Goal: Task Accomplishment & Management: Manage account settings

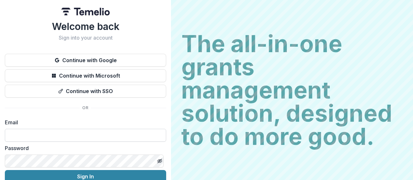
click at [49, 132] on input at bounding box center [85, 135] width 161 height 13
type input "**********"
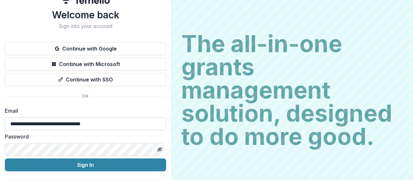
scroll to position [30, 0]
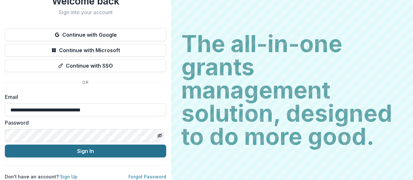
click at [89, 146] on button "Sign In" at bounding box center [85, 151] width 161 height 13
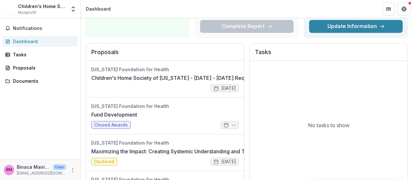
scroll to position [65, 0]
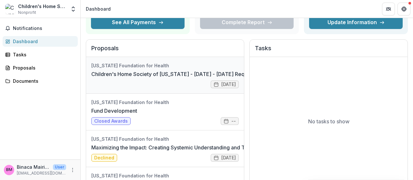
click at [144, 70] on link "Children's Home Society of Missouri - 2025 - 2025 Request for Concept Papers" at bounding box center [197, 74] width 213 height 8
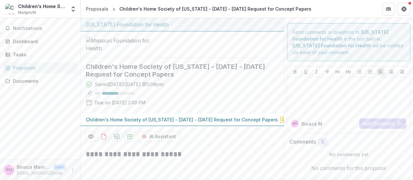
click at [234, 46] on div at bounding box center [182, 45] width 203 height 26
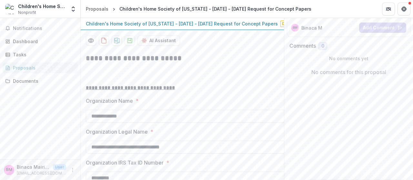
scroll to position [97, 0]
click at [219, 26] on p "Children's Home Society of Missouri - 2025 - 2025 Request for Concept Papers" at bounding box center [182, 23] width 192 height 7
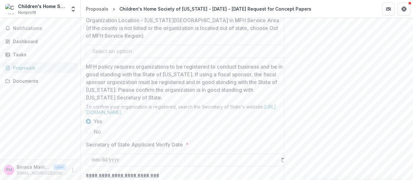
scroll to position [549, 0]
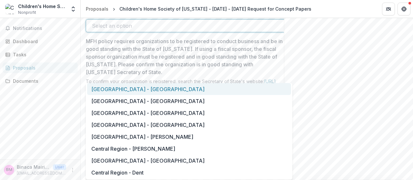
click at [215, 30] on div at bounding box center [183, 25] width 183 height 9
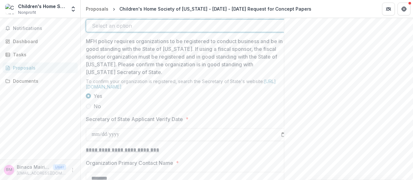
click at [215, 30] on div at bounding box center [183, 25] width 183 height 9
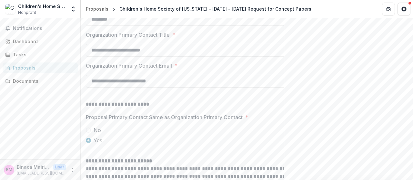
scroll to position [710, 0]
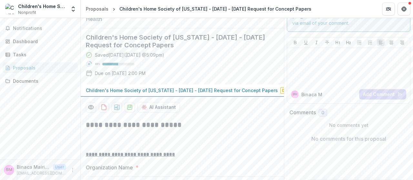
scroll to position [0, 0]
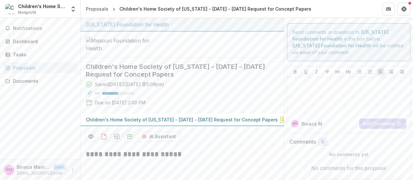
drag, startPoint x: 372, startPoint y: 35, endPoint x: 226, endPoint y: 51, distance: 147.0
click at [226, 51] on div at bounding box center [182, 45] width 203 height 26
click at [34, 41] on div "Dashboard" at bounding box center [43, 41] width 60 height 7
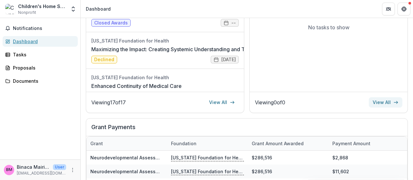
scroll to position [161, 0]
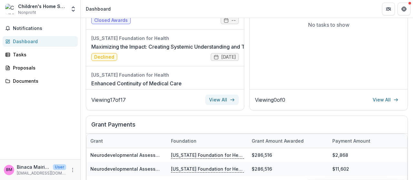
click at [222, 99] on link "View All" at bounding box center [222, 100] width 34 height 10
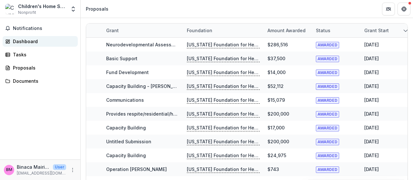
click at [28, 42] on div "Dashboard" at bounding box center [43, 41] width 60 height 7
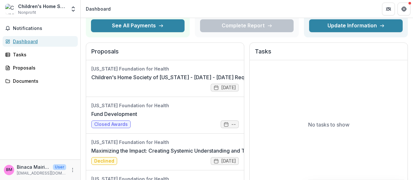
scroll to position [65, 0]
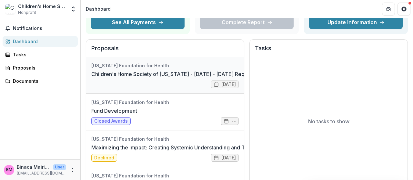
click at [121, 72] on link "Children's Home Society of Missouri - 2025 - 2025 Request for Concept Papers" at bounding box center [197, 74] width 213 height 8
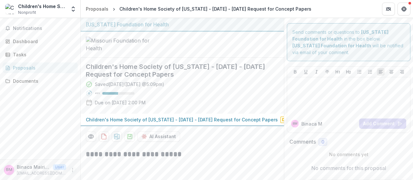
click at [72, 171] on icon "More" at bounding box center [72, 170] width 5 height 5
click at [33, 10] on span "Nonprofit" at bounding box center [27, 13] width 18 height 6
click at [73, 6] on icon "Open entity switcher" at bounding box center [73, 9] width 6 height 6
click at [404, 9] on icon "Get Help" at bounding box center [404, 8] width 5 height 5
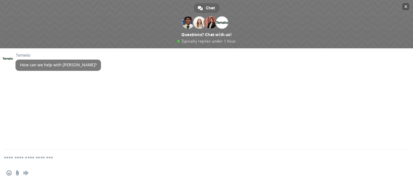
click at [404, 5] on span "Close chat" at bounding box center [405, 7] width 3 height 4
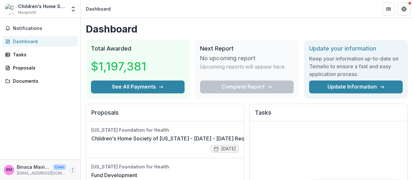
click at [72, 171] on icon "More" at bounding box center [72, 170] width 5 height 5
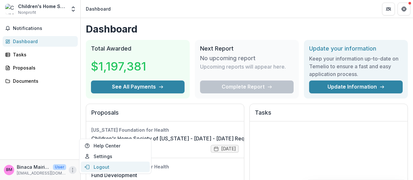
click at [94, 169] on button "Logout" at bounding box center [115, 167] width 69 height 11
